Goal: Information Seeking & Learning: Learn about a topic

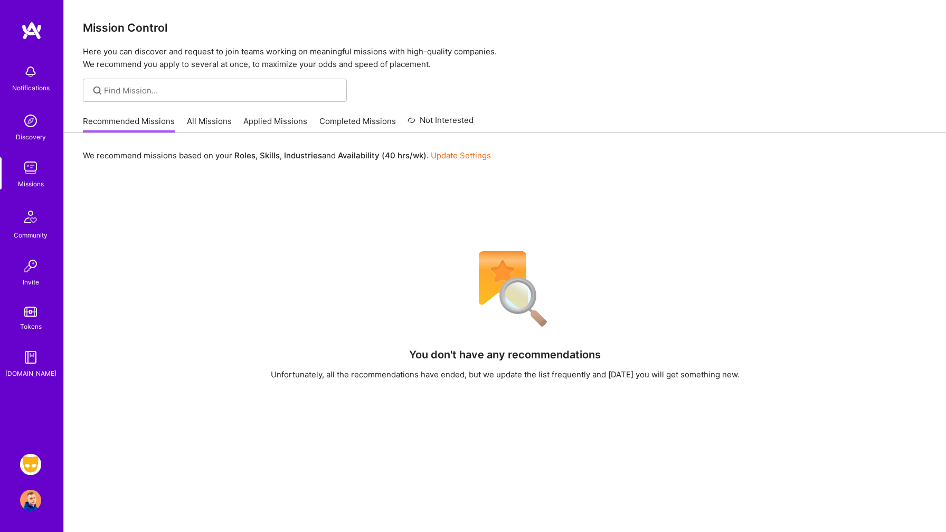
click at [30, 464] on img at bounding box center [30, 464] width 21 height 21
